Goal: Task Accomplishment & Management: Use online tool/utility

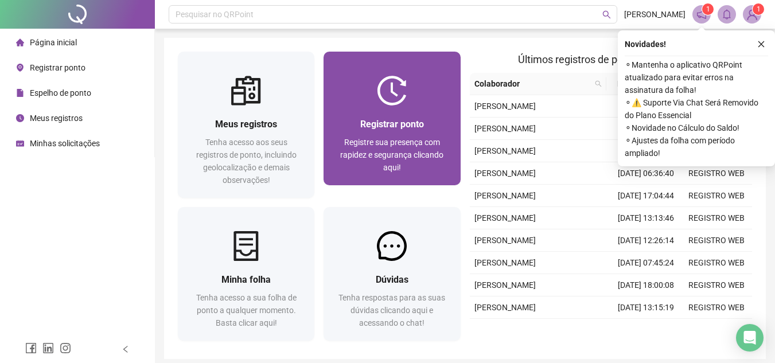
click at [439, 114] on div "Registrar ponto Registre sua presença com rapidez e segurança clicando aqui!" at bounding box center [392, 146] width 137 height 80
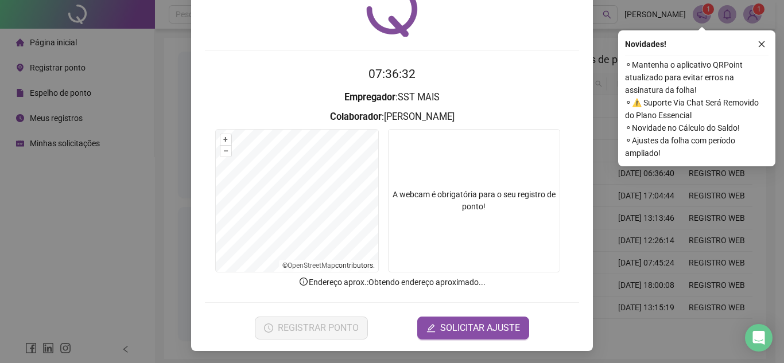
scroll to position [60, 0]
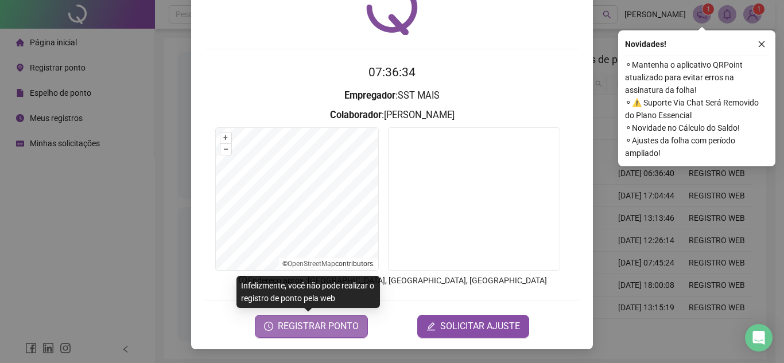
click at [339, 325] on span "REGISTRAR PONTO" at bounding box center [318, 327] width 81 height 14
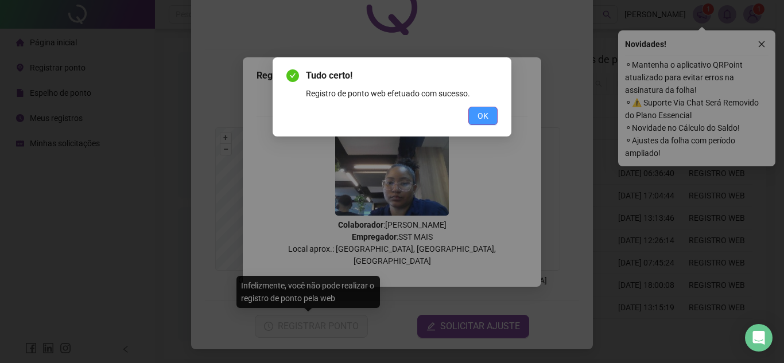
click at [481, 120] on span "OK" at bounding box center [482, 116] width 11 height 13
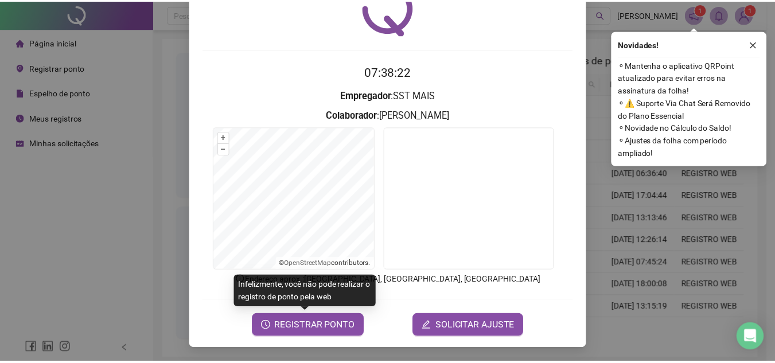
scroll to position [0, 0]
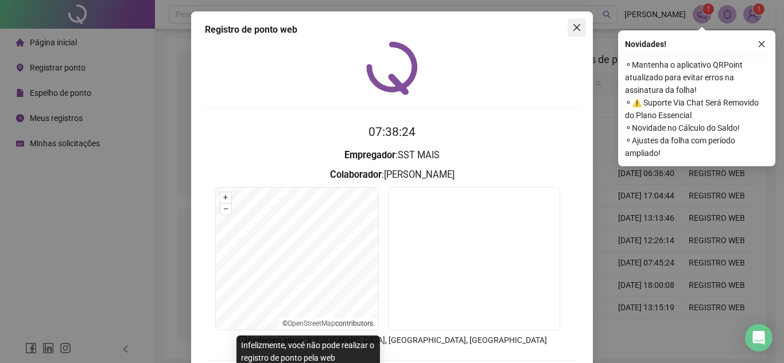
click at [572, 26] on icon "close" at bounding box center [576, 27] width 9 height 9
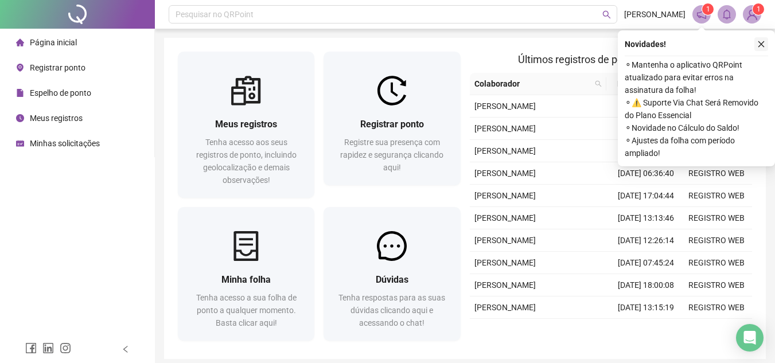
click at [765, 44] on button "button" at bounding box center [761, 44] width 14 height 14
